Goal: Check status

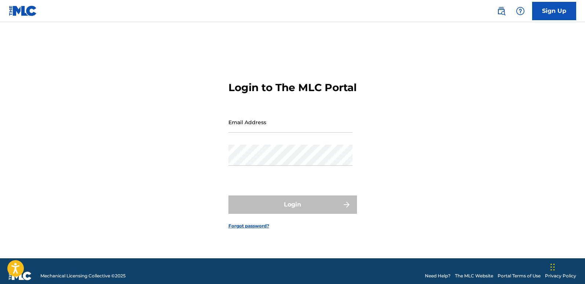
type input "[EMAIL_ADDRESS][DOMAIN_NAME]"
click at [159, 152] on div "Login to The MLC Portal Email Address [EMAIL_ADDRESS][DOMAIN_NAME] Password Log…" at bounding box center [293, 149] width 514 height 218
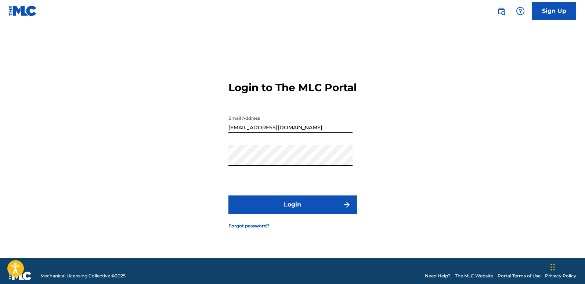
click at [311, 222] on form "Login to The MLC Portal Email Address [EMAIL_ADDRESS][DOMAIN_NAME] Password Log…" at bounding box center [293, 149] width 129 height 218
click at [311, 213] on button "Login" at bounding box center [293, 204] width 129 height 18
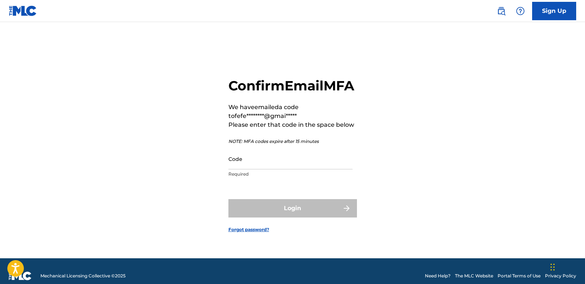
click at [274, 165] on input "Code" at bounding box center [291, 158] width 124 height 21
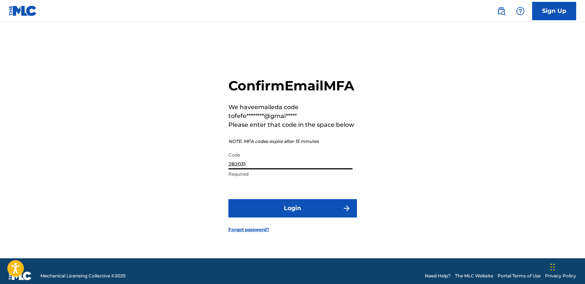
type input "282031"
click at [229, 199] on button "Login" at bounding box center [293, 208] width 129 height 18
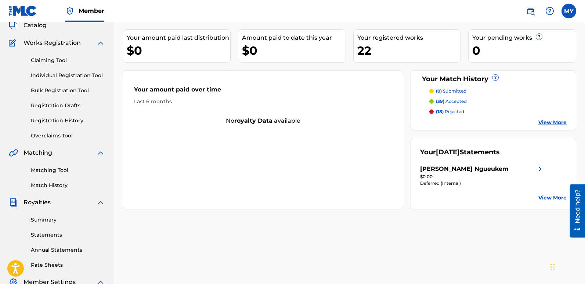
scroll to position [25, 0]
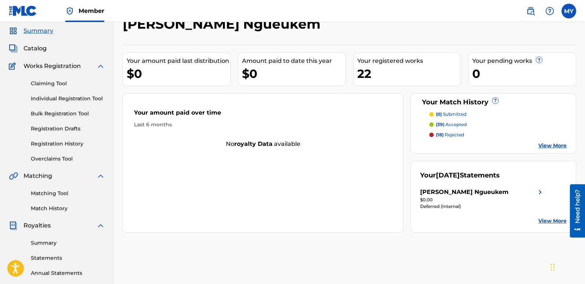
click at [551, 221] on link "View More" at bounding box center [553, 221] width 28 height 8
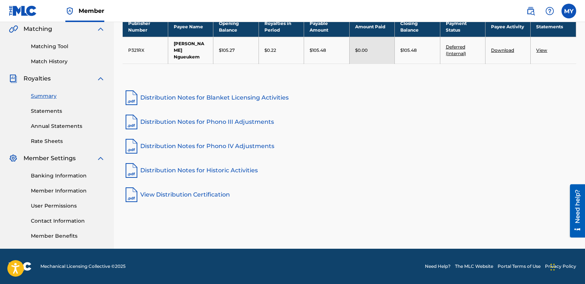
scroll to position [25, 0]
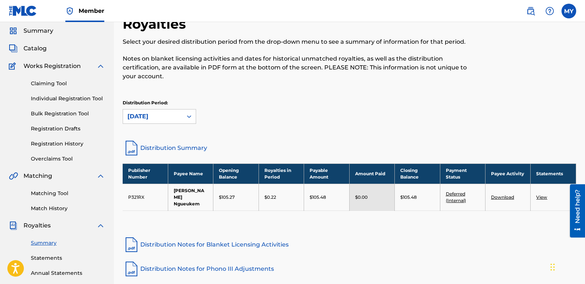
click at [189, 150] on link "Distribution Summary" at bounding box center [350, 148] width 454 height 18
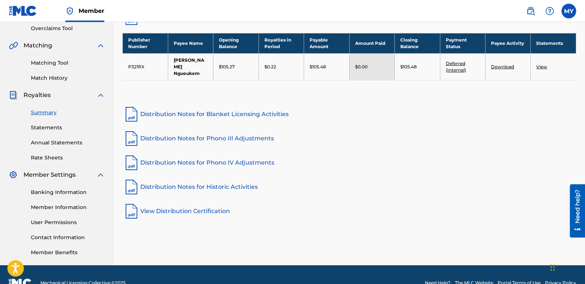
scroll to position [172, 0]
